Goal: Complete application form

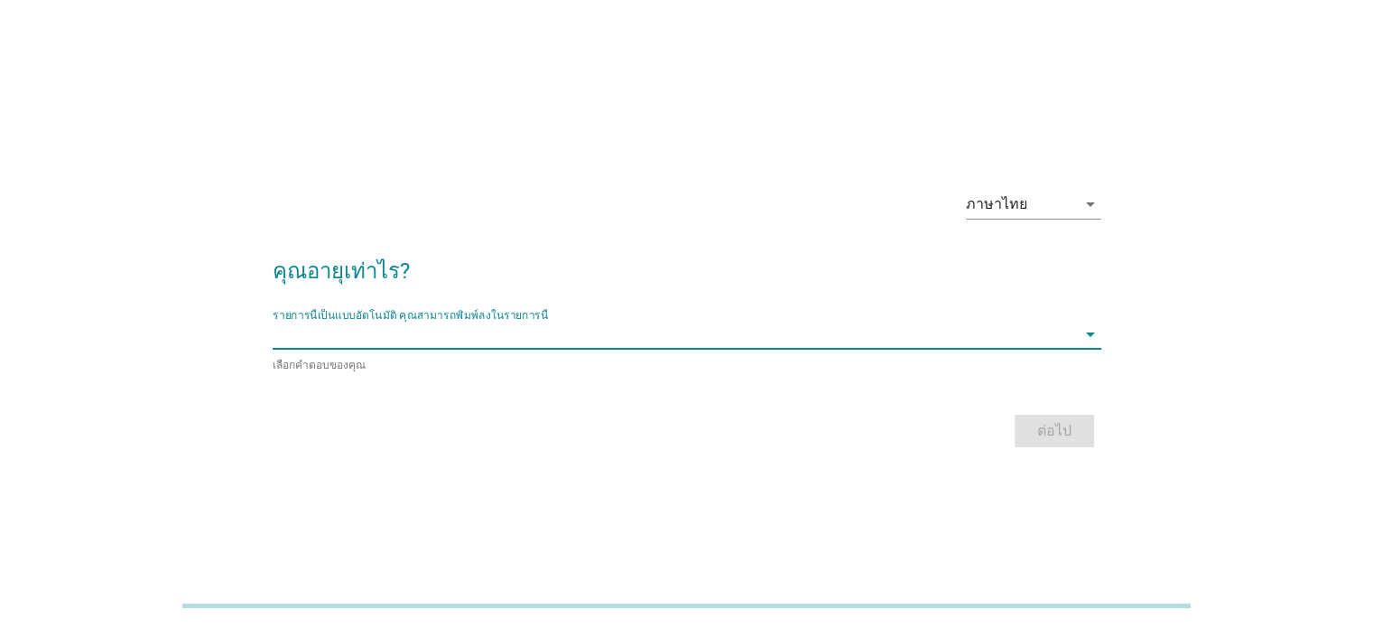
click at [911, 335] on input "รายการนี้เป็นแบบอัตโนมัติ คุณสามารถพิมพ์ลงในรายการนี้" at bounding box center [675, 334] width 804 height 29
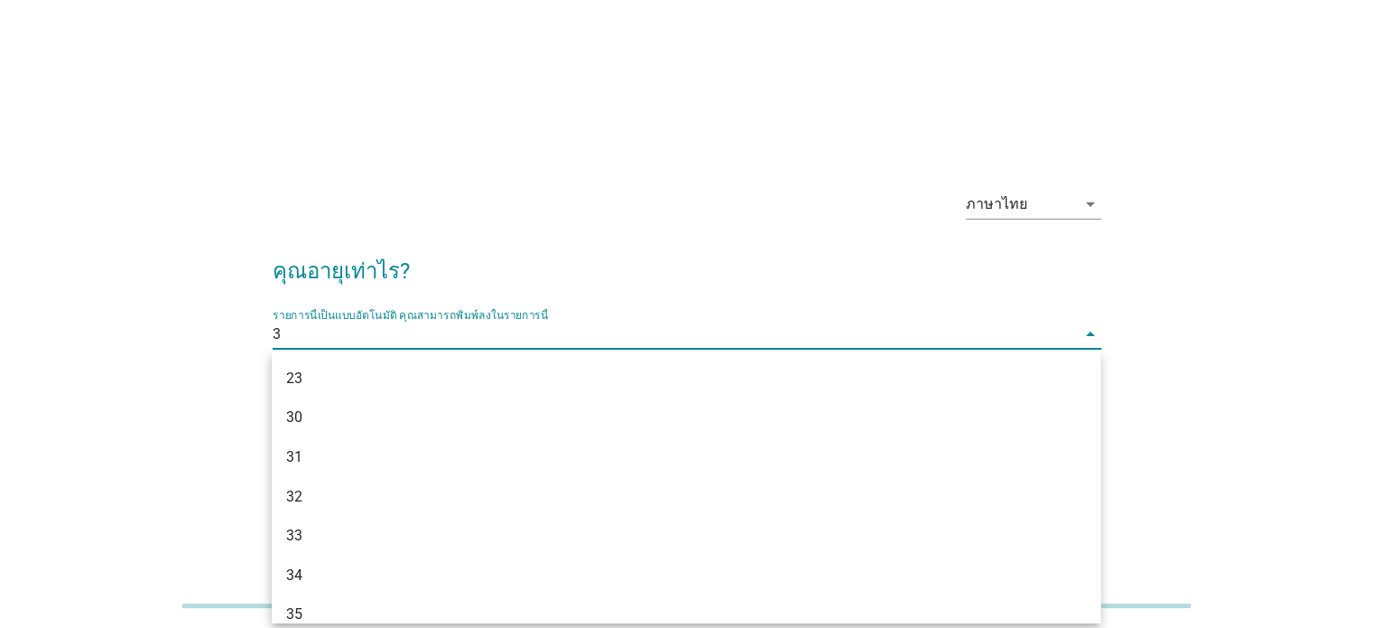
type input "31"
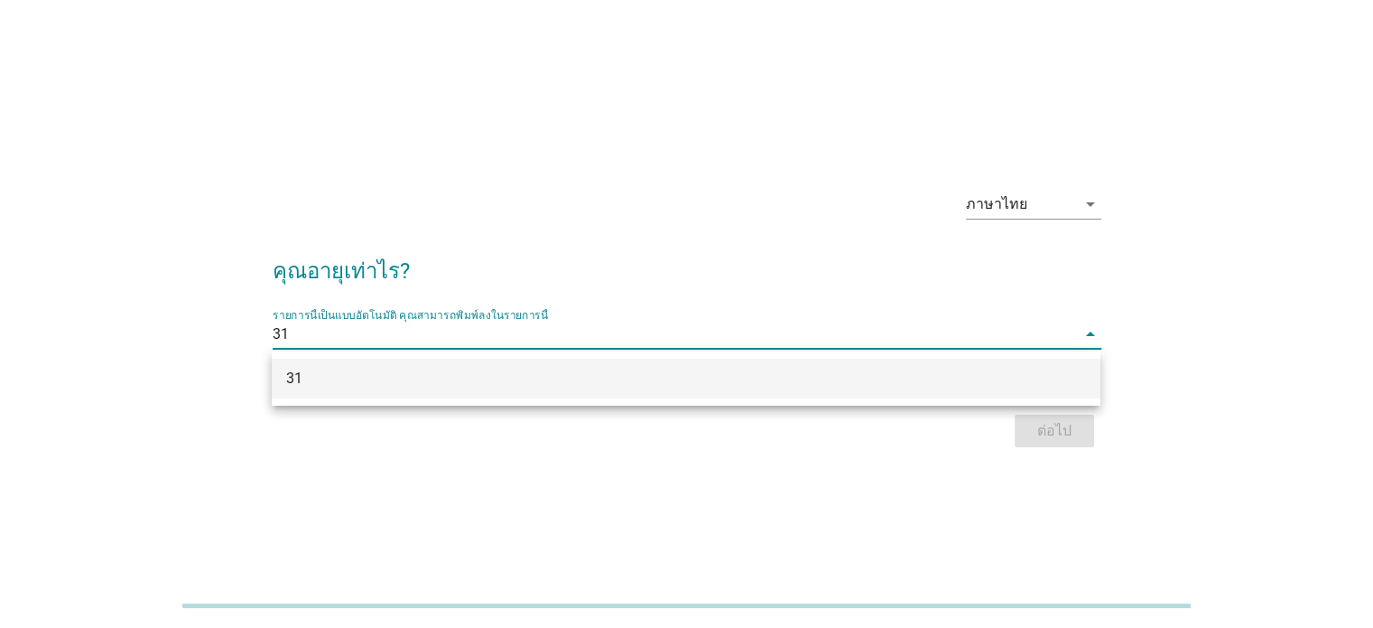
click at [899, 378] on div "31" at bounding box center [652, 378] width 733 height 22
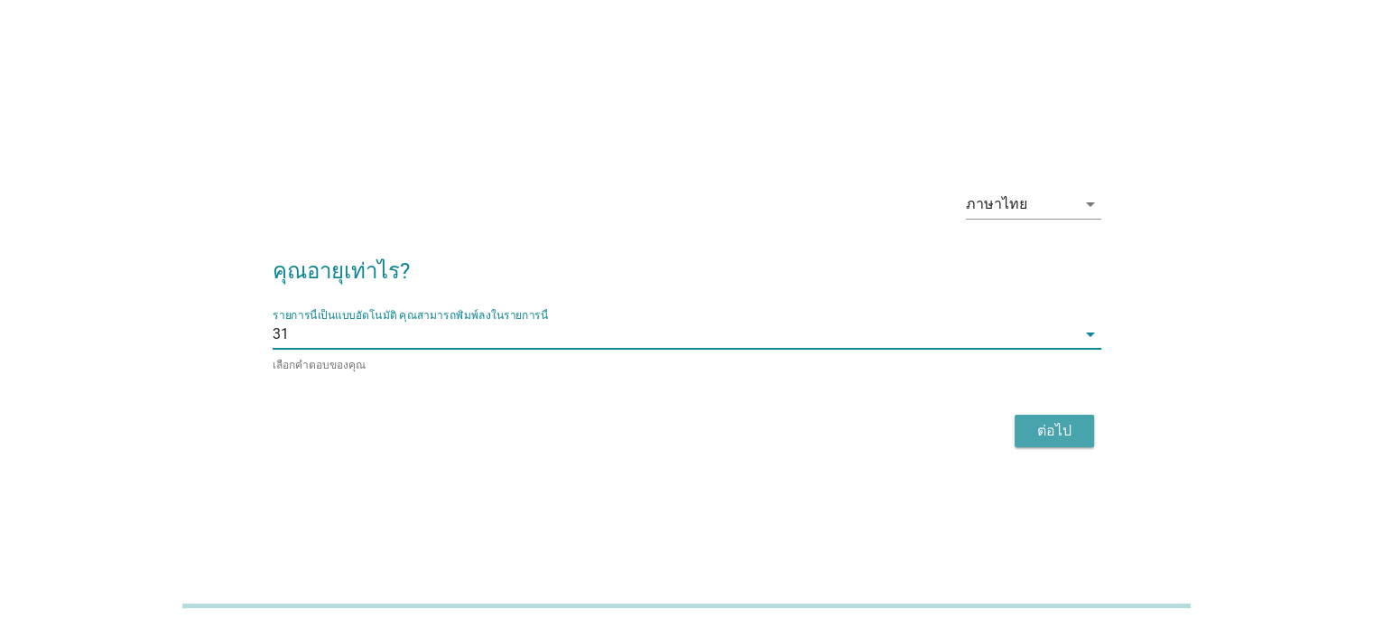
click at [1035, 427] on div "ต่อไป" at bounding box center [1054, 431] width 51 height 22
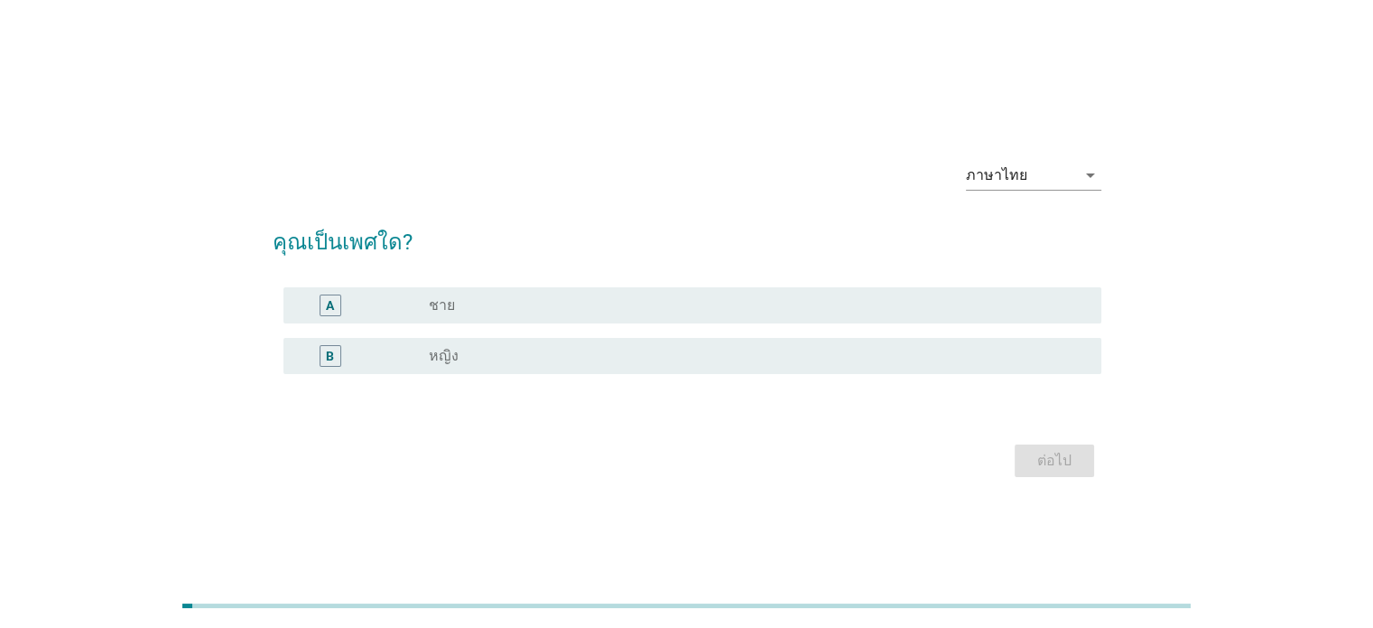
click at [576, 358] on div "radio_button_unchecked หญิง" at bounding box center [750, 356] width 643 height 18
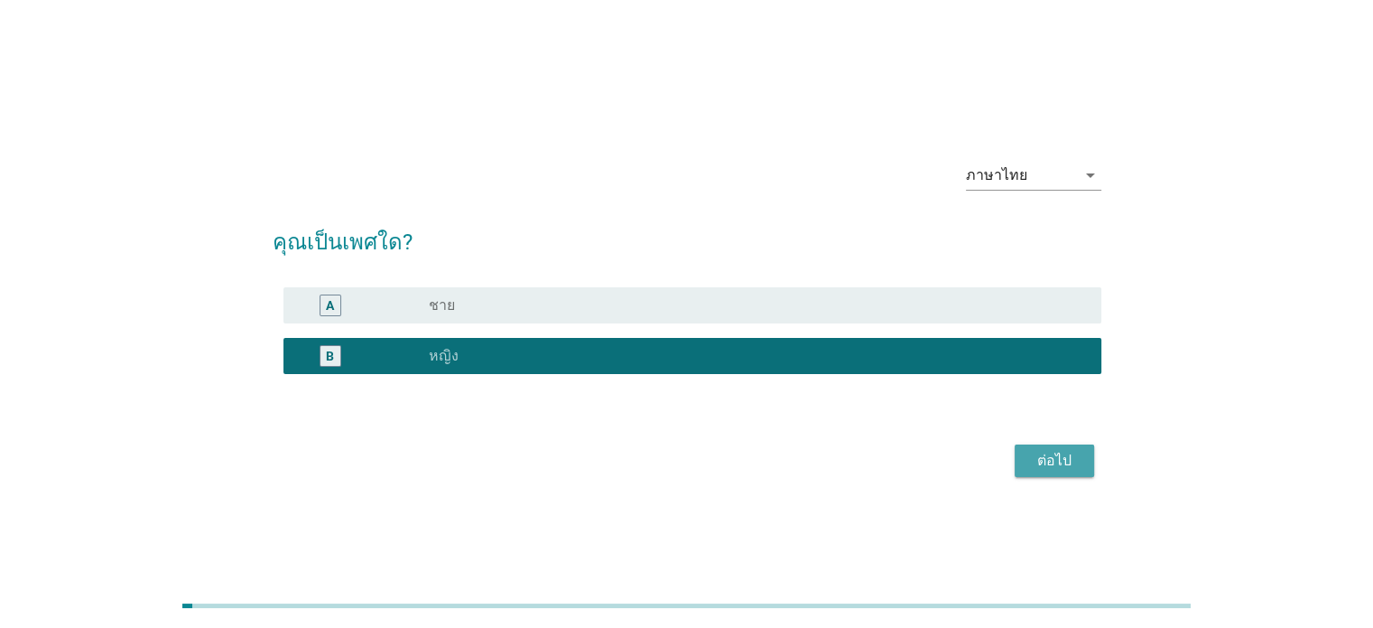
click at [1078, 453] on div "ต่อไป" at bounding box center [1054, 461] width 51 height 22
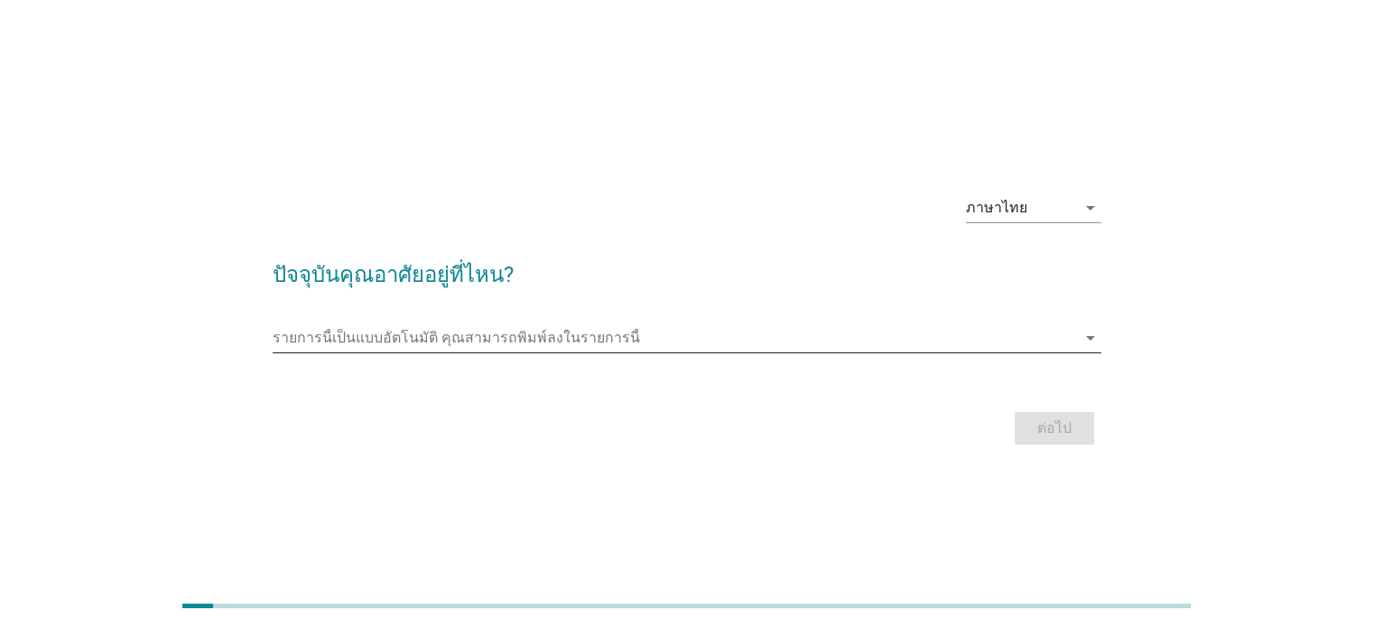
click at [635, 328] on input "รายการนี้เป็นแบบอัตโนมัติ คุณสามารถพิมพ์ลงในรายการนี้" at bounding box center [675, 337] width 804 height 29
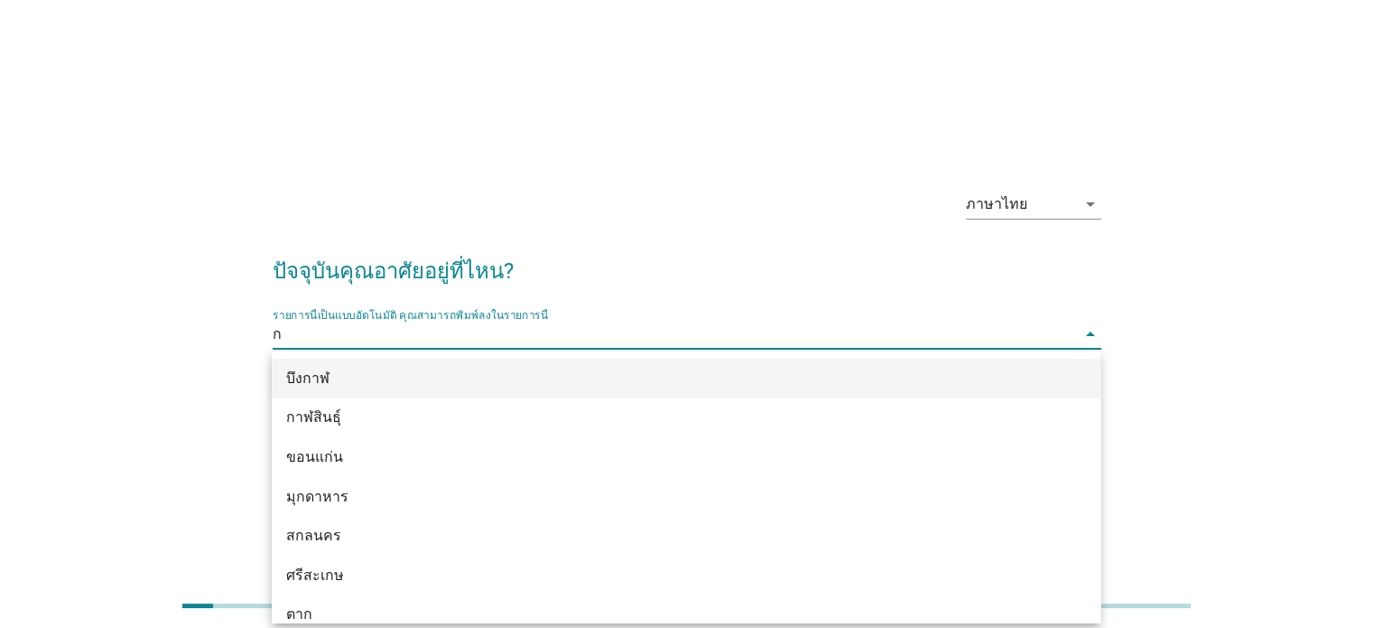
type input "กร"
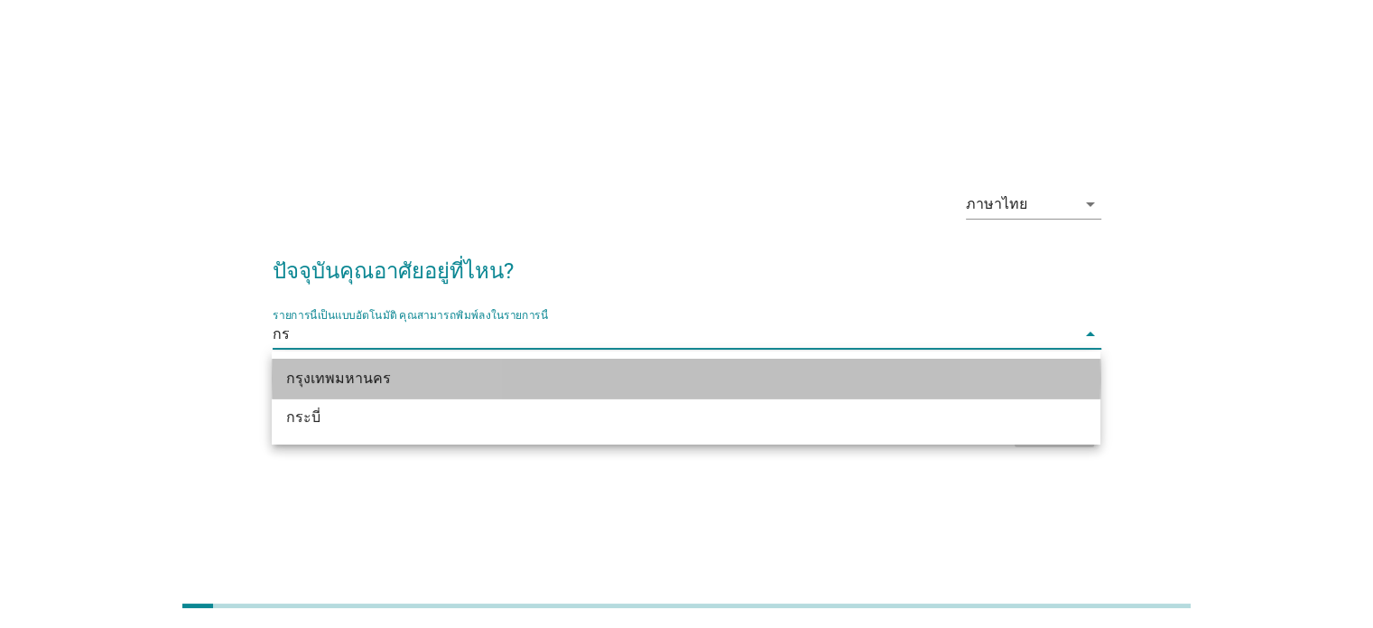
click at [609, 382] on div "กรุงเทพมหานคร" at bounding box center [652, 378] width 733 height 22
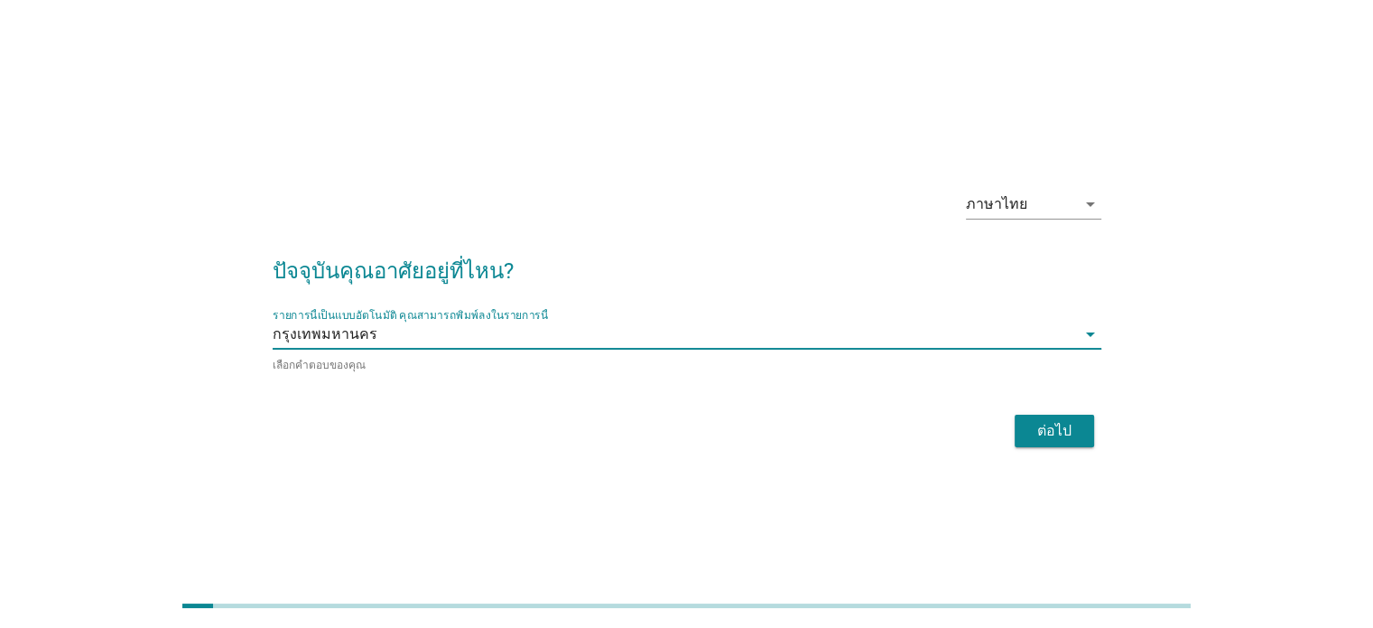
click at [1047, 432] on div "ต่อไป" at bounding box center [1054, 431] width 51 height 22
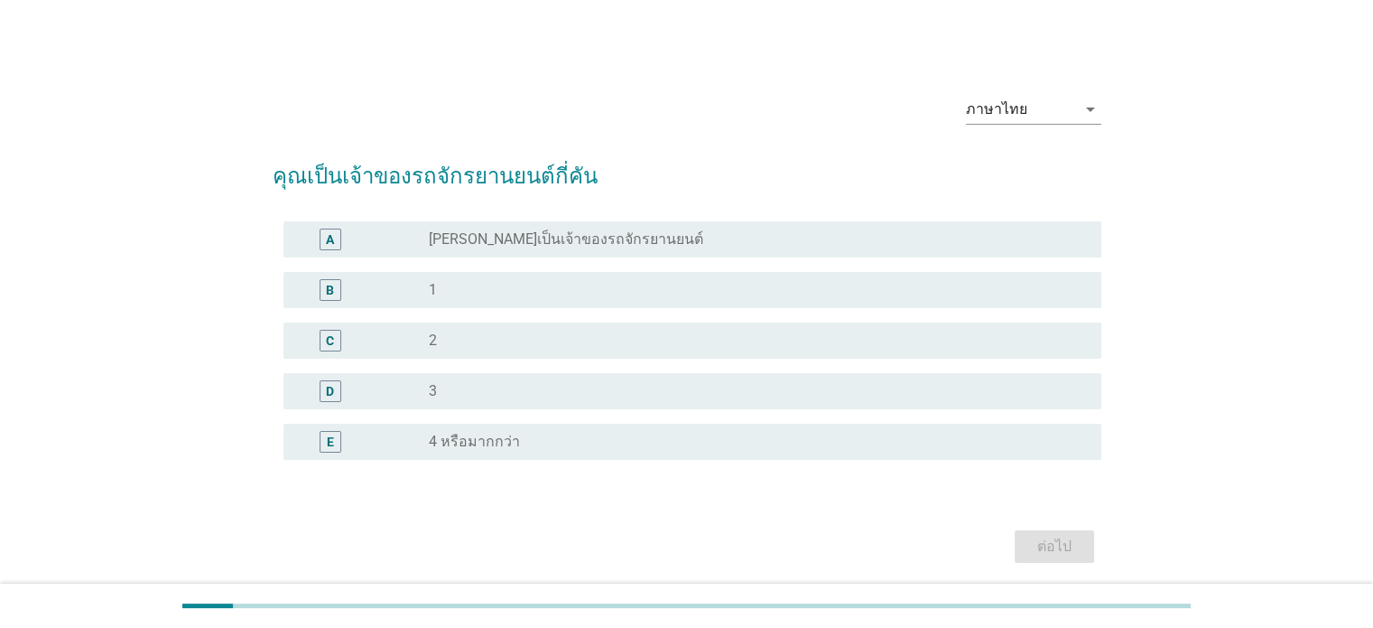
click at [480, 237] on label "[PERSON_NAME]เป็นเจ้าของรถจักรยานยนต์" at bounding box center [566, 239] width 274 height 18
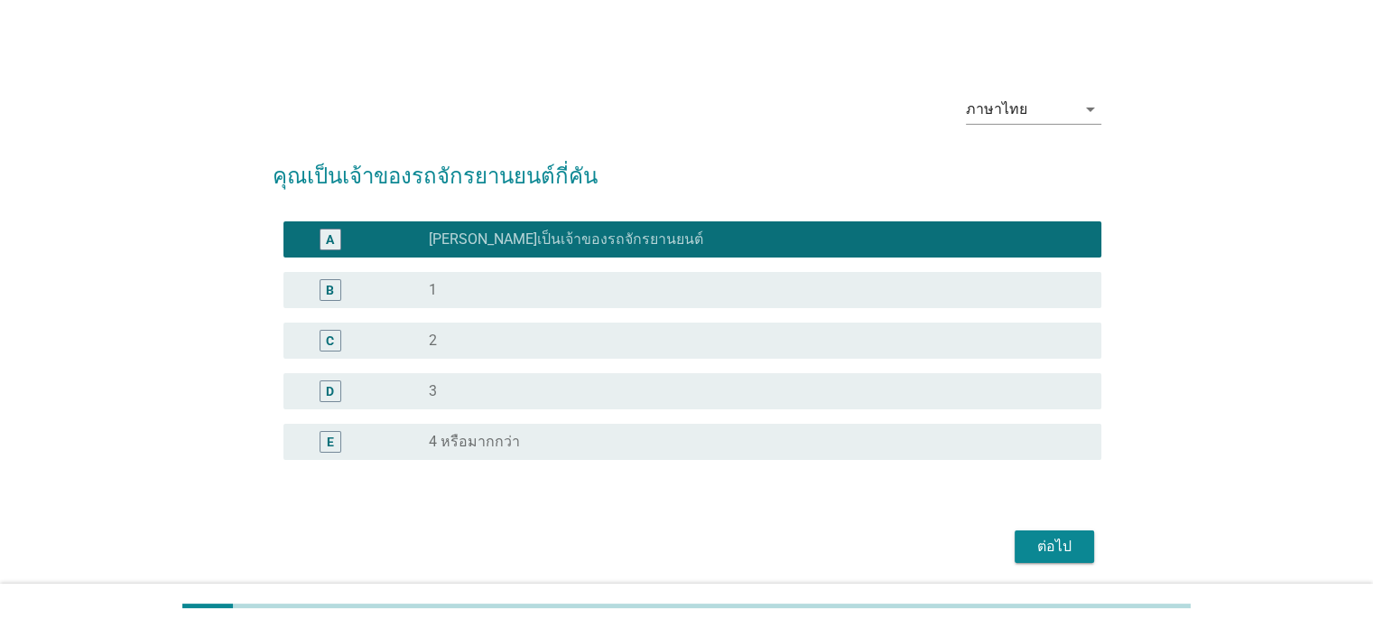
click at [1064, 543] on div "ต่อไป" at bounding box center [1054, 546] width 51 height 22
